Goal: Check status: Verify the current state of an ongoing process or item

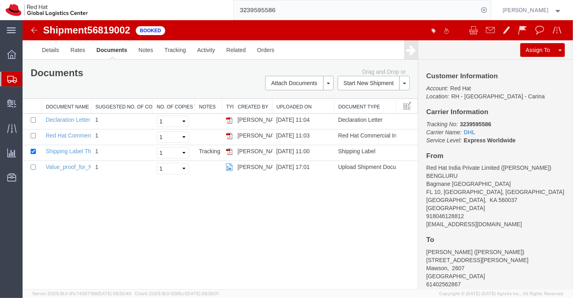
click at [160, 214] on div "Shipment 56819002 4 of 4 Booked Details Rates Documents Notes Tracking Activity…" at bounding box center [297, 154] width 551 height 269
click at [67, 148] on link "Shipping Label Thermal" at bounding box center [75, 151] width 60 height 6
click at [82, 117] on link "Declaration Letter" at bounding box center [67, 119] width 45 height 6
click at [75, 136] on link "Red Hat Commercial Invoice" at bounding box center [81, 135] width 72 height 6
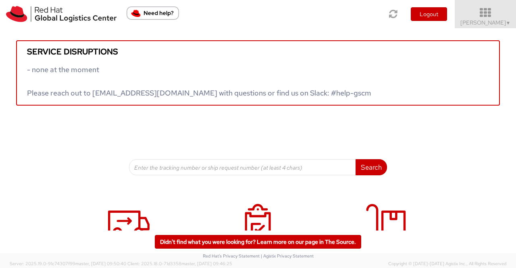
click at [509, 21] on span "▼" at bounding box center [508, 23] width 5 height 6
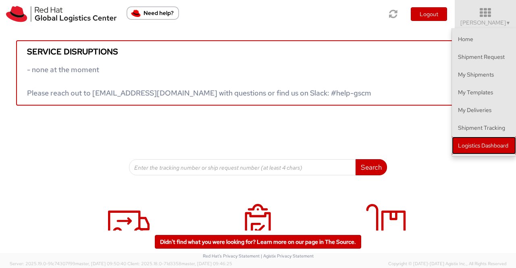
click at [460, 144] on link "Logistics Dashboard" at bounding box center [484, 146] width 64 height 18
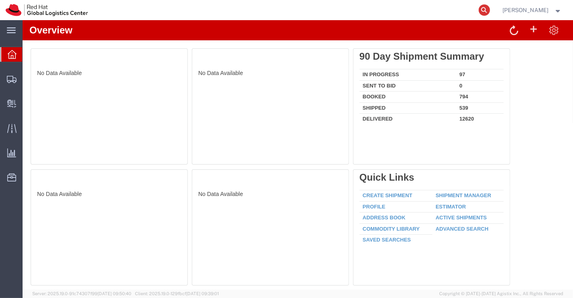
click at [486, 8] on icon at bounding box center [484, 9] width 11 height 11
paste input "6661501464"
type input "6661501464"
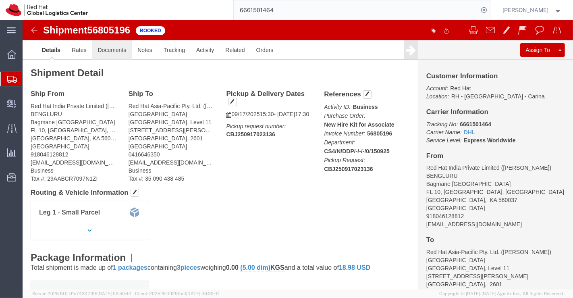
click link "Documents"
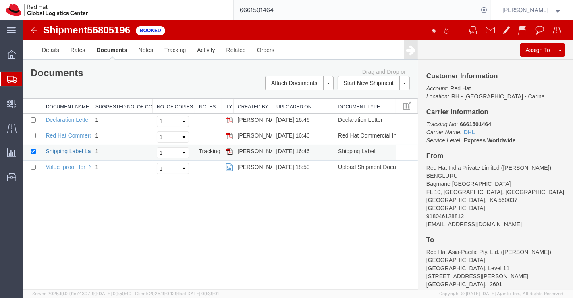
click at [71, 151] on link "Shipping Label Laser" at bounding box center [71, 151] width 53 height 6
click at [76, 116] on link "Declaration Letter" at bounding box center [67, 119] width 45 height 6
click at [64, 134] on link "Red Hat Commercial Invoice" at bounding box center [81, 135] width 72 height 6
